Goal: Navigation & Orientation: Find specific page/section

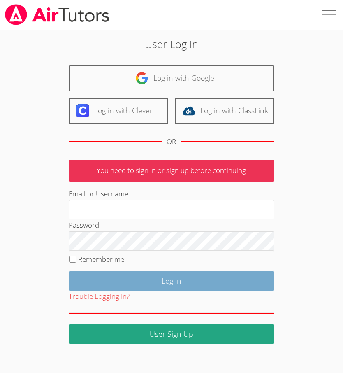
type input "[EMAIL_ADDRESS][DOMAIN_NAME]"
click at [154, 277] on input "Log in" at bounding box center [172, 280] width 206 height 19
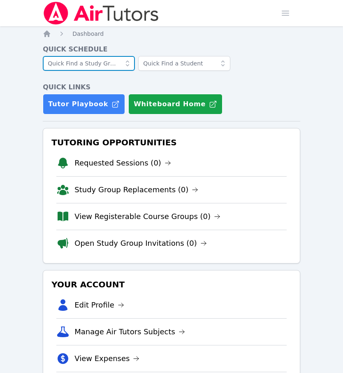
click at [82, 69] on input "text" at bounding box center [89, 63] width 92 height 15
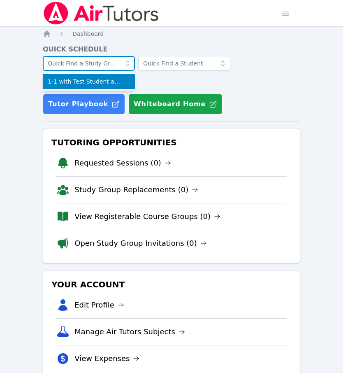
click at [82, 69] on input "text" at bounding box center [89, 63] width 92 height 15
click at [275, 74] on div "1-1 with Test Student and Michelle Foster" at bounding box center [172, 66] width 258 height 20
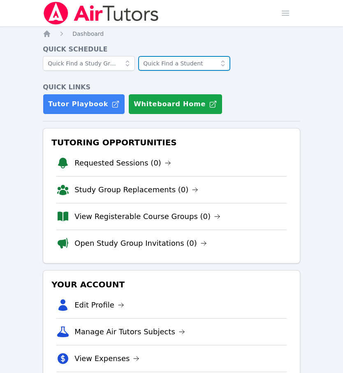
click at [209, 67] on input "text" at bounding box center [184, 63] width 92 height 15
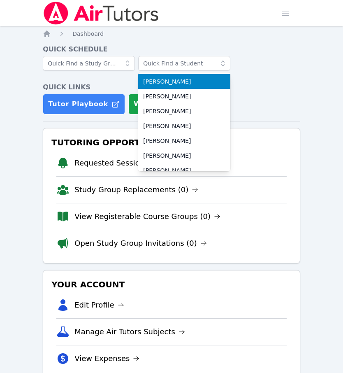
click at [272, 69] on div "Adlavine De Moraeis Aide Rascon Alanah Sedillo-Davidson Ana CardonaRamirez Ange…" at bounding box center [172, 66] width 258 height 20
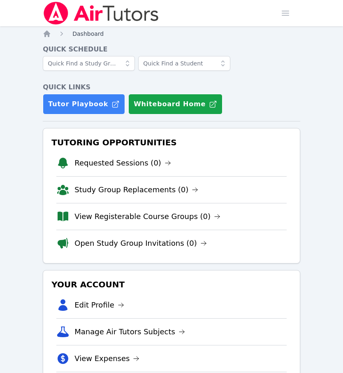
click at [97, 35] on span "Dashboard" at bounding box center [87, 33] width 31 height 7
click at [49, 36] on icon "Breadcrumb" at bounding box center [47, 33] width 7 height 7
click at [85, 35] on span "Dashboard" at bounding box center [87, 33] width 31 height 7
click at [279, 16] on span "button" at bounding box center [286, 13] width 18 height 18
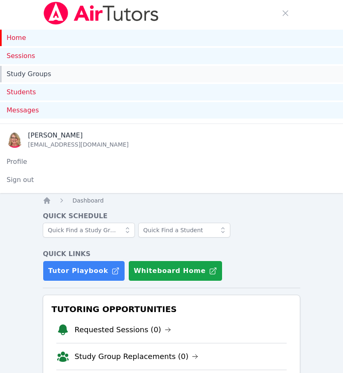
click at [235, 79] on link "Study Groups" at bounding box center [171, 74] width 343 height 16
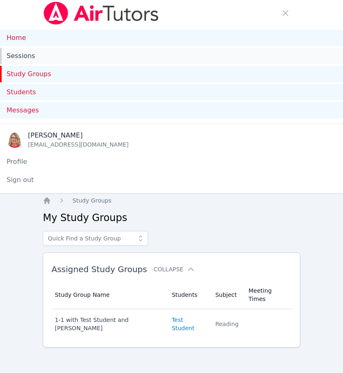
click at [25, 57] on link "Sessions" at bounding box center [171, 56] width 343 height 16
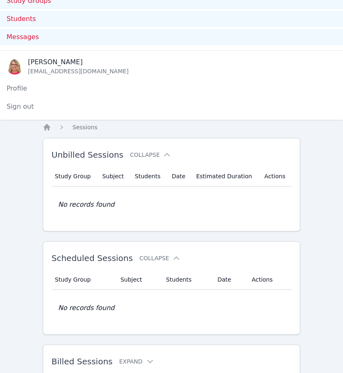
scroll to position [142, 0]
